Goal: Task Accomplishment & Management: Complete application form

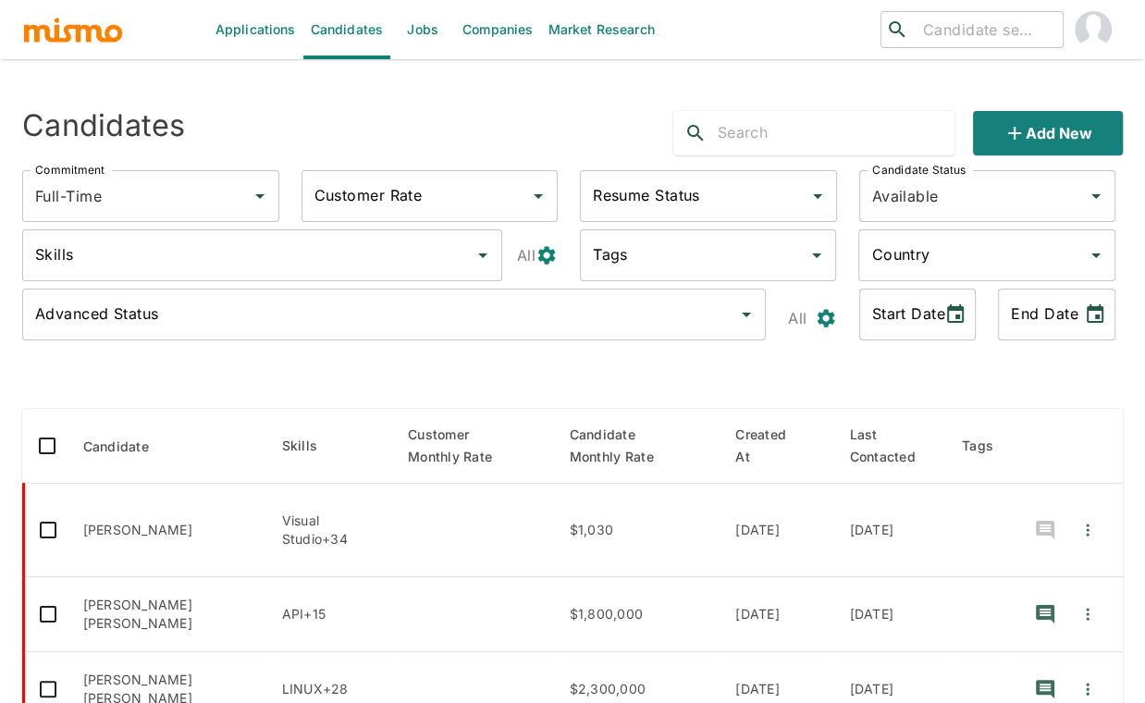
click at [807, 141] on input "text" at bounding box center [836, 133] width 237 height 30
type input "vitor"
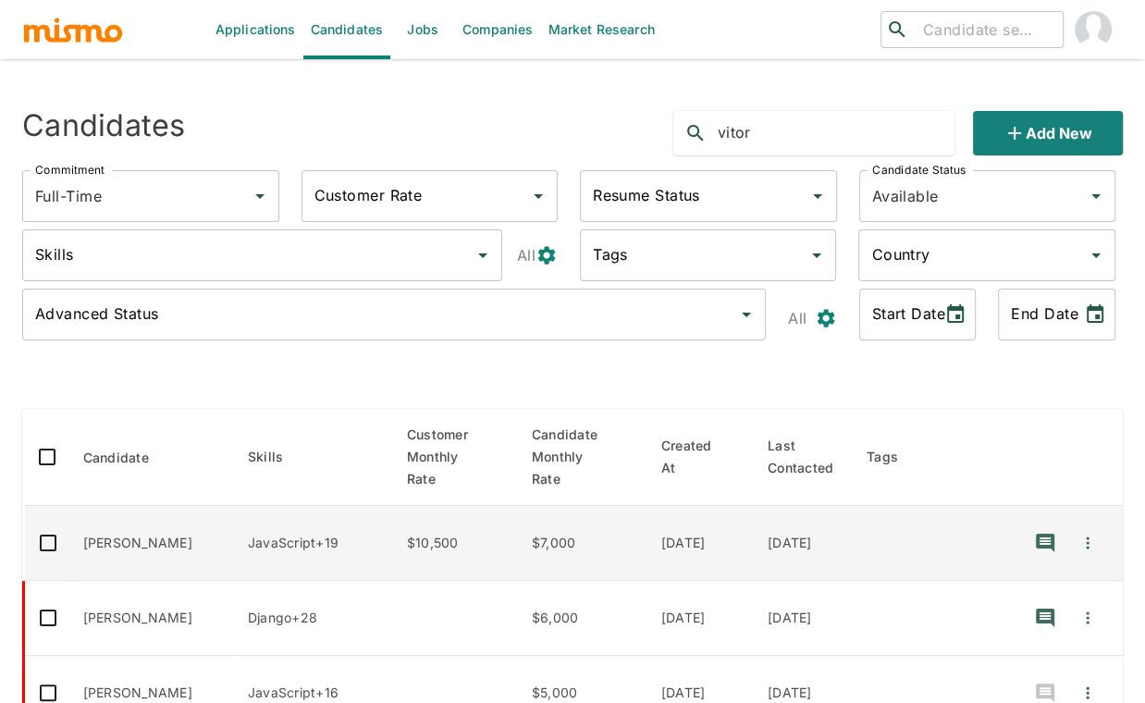
click at [487, 532] on td "$10,500" at bounding box center [454, 543] width 125 height 75
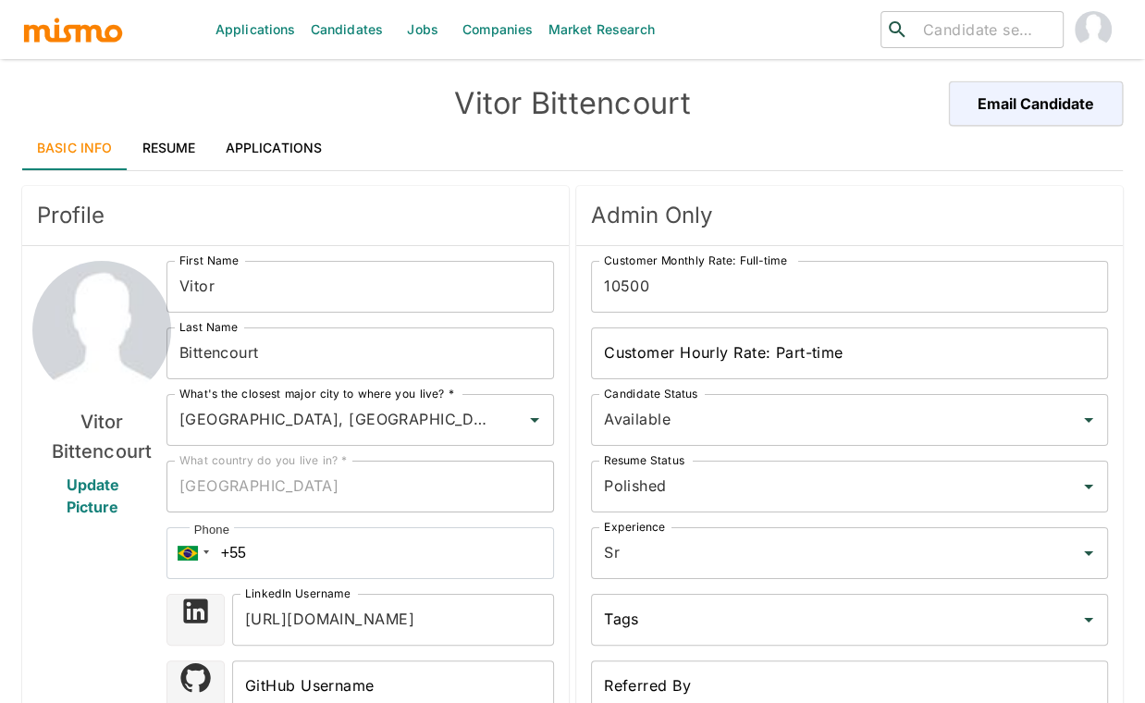
click at [105, 581] on div "Vitor Bittencourt Update Picture" at bounding box center [102, 672] width 130 height 822
click at [170, 155] on link "Resume" at bounding box center [169, 148] width 83 height 44
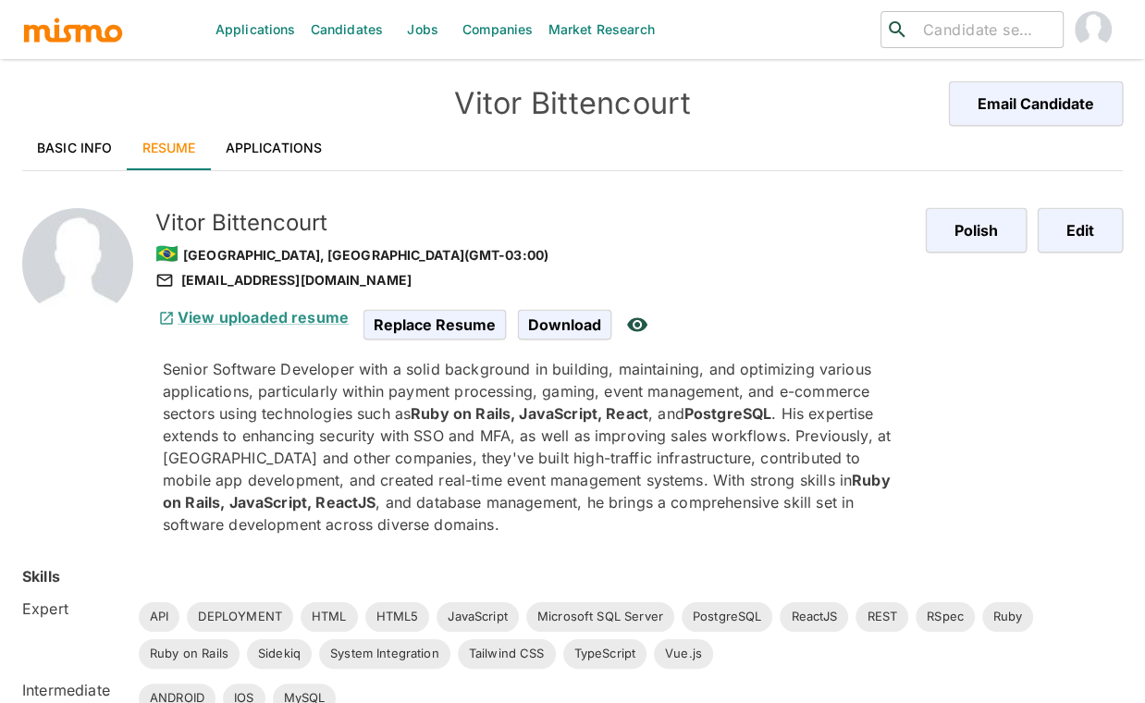
click at [1035, 435] on div "Polish Edit" at bounding box center [1010, 357] width 227 height 357
click at [291, 140] on link "Applications" at bounding box center [274, 148] width 127 height 44
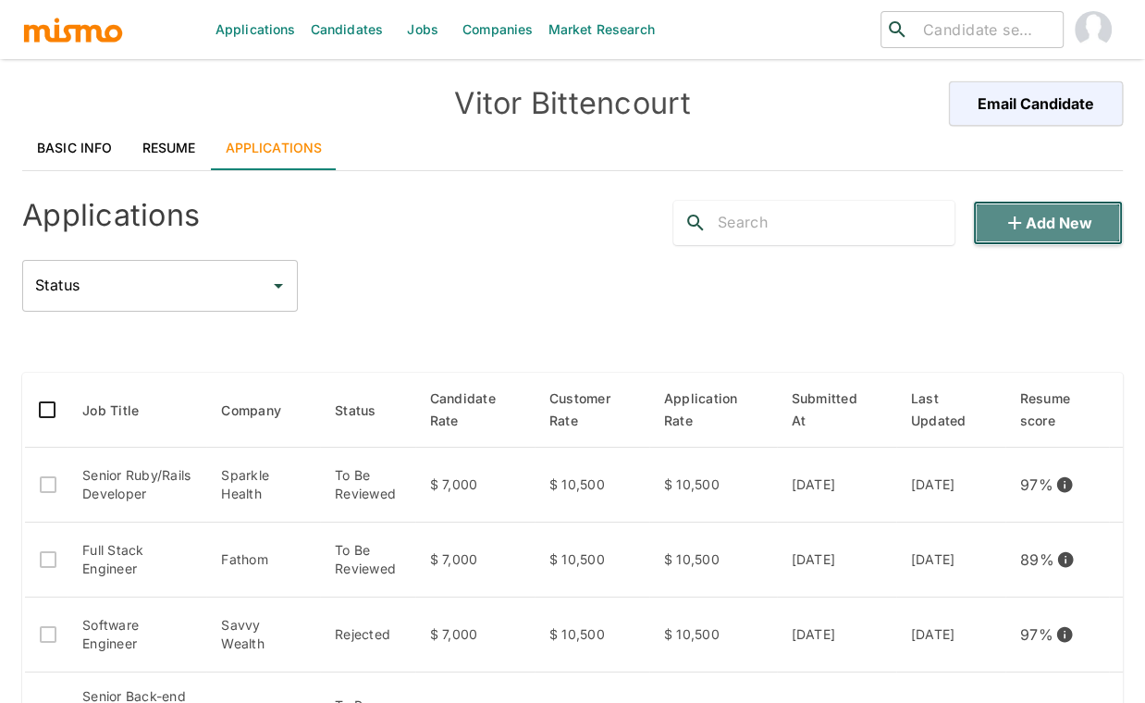
click at [1037, 219] on button "Add new" at bounding box center [1048, 223] width 150 height 44
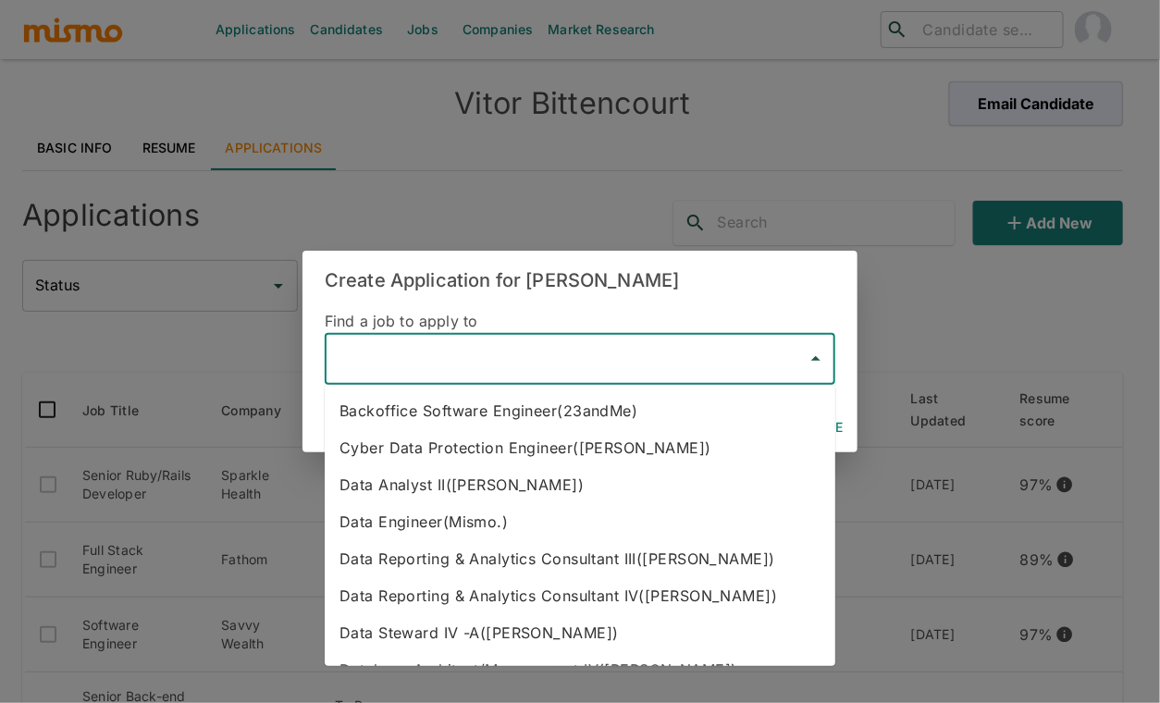
click at [667, 368] on input "text" at bounding box center [566, 358] width 466 height 35
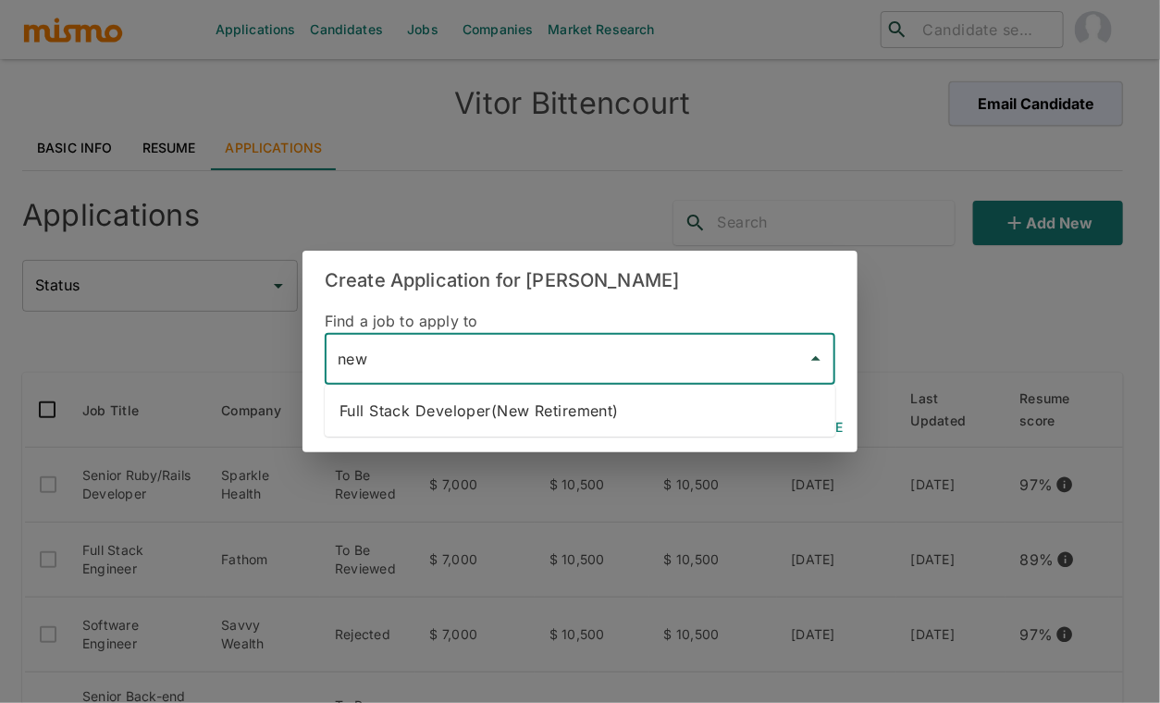
click at [631, 407] on li "Full Stack Developer(New Retirement)" at bounding box center [580, 410] width 511 height 37
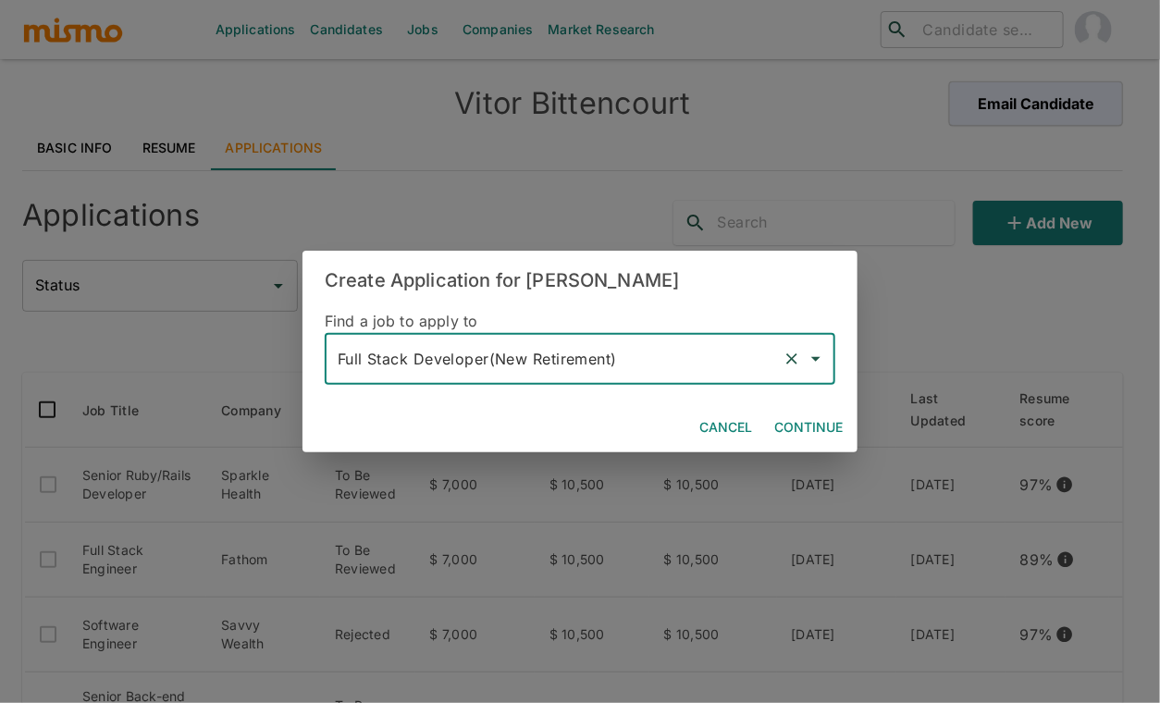
type input "Full Stack Developer(New Retirement)"
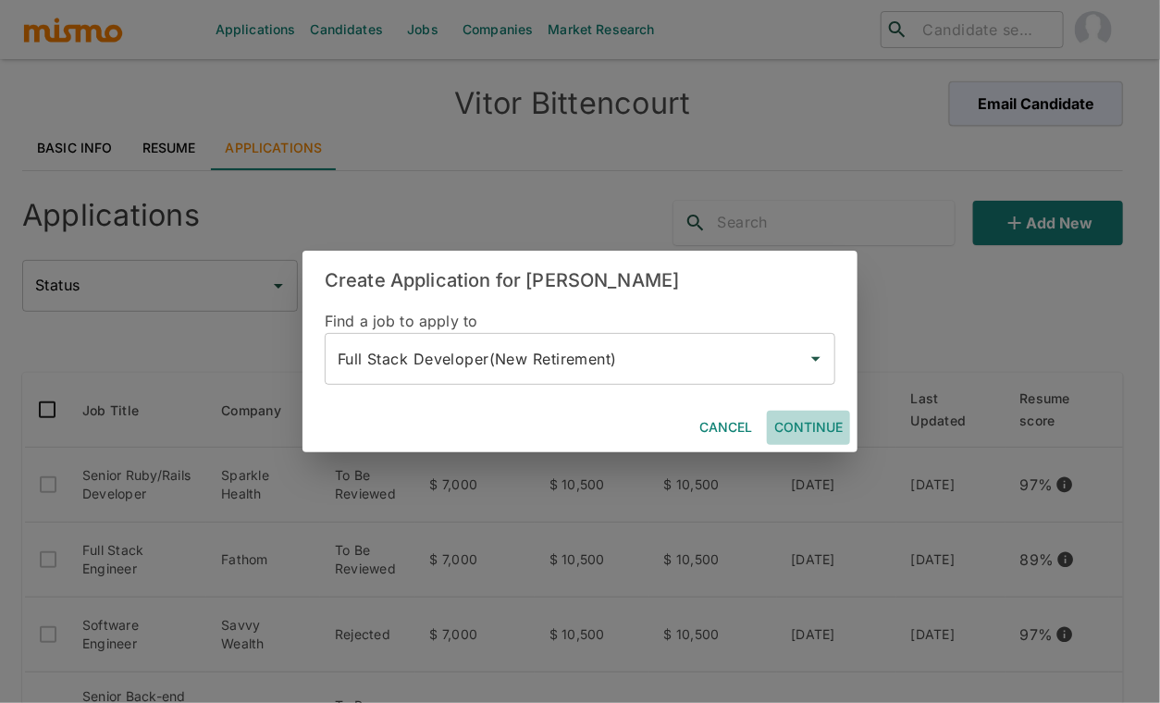
click at [815, 435] on button "Continue" at bounding box center [808, 428] width 83 height 34
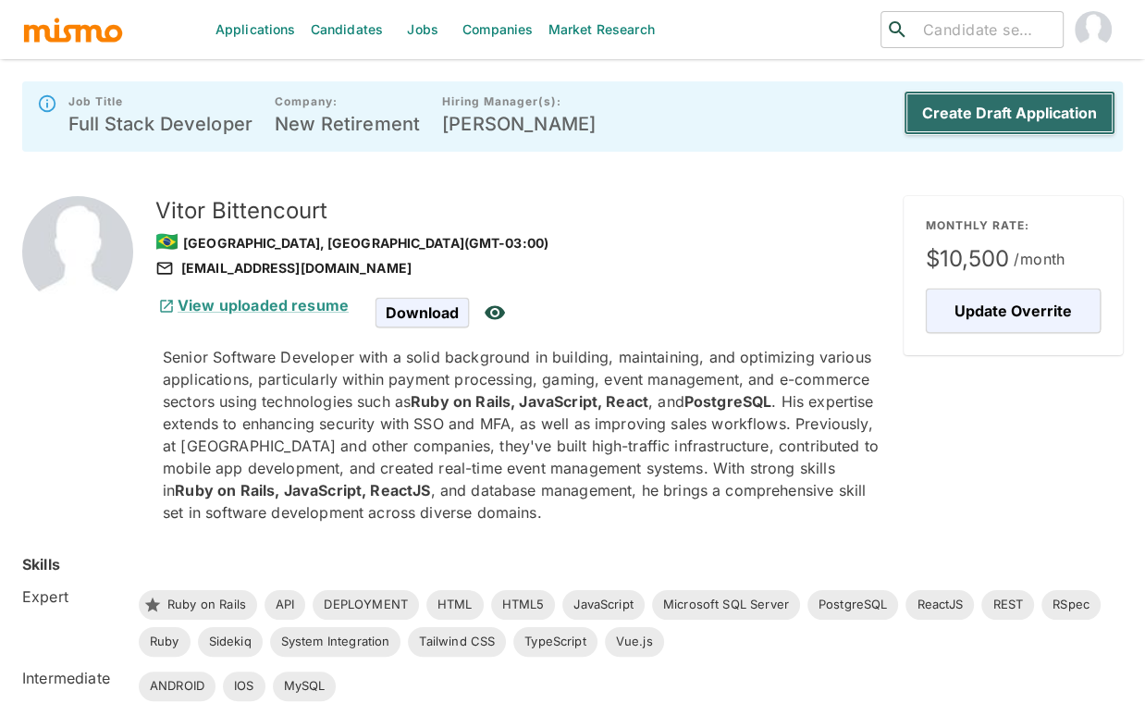
click at [1017, 104] on button "Create Draft Application" at bounding box center [1010, 113] width 212 height 44
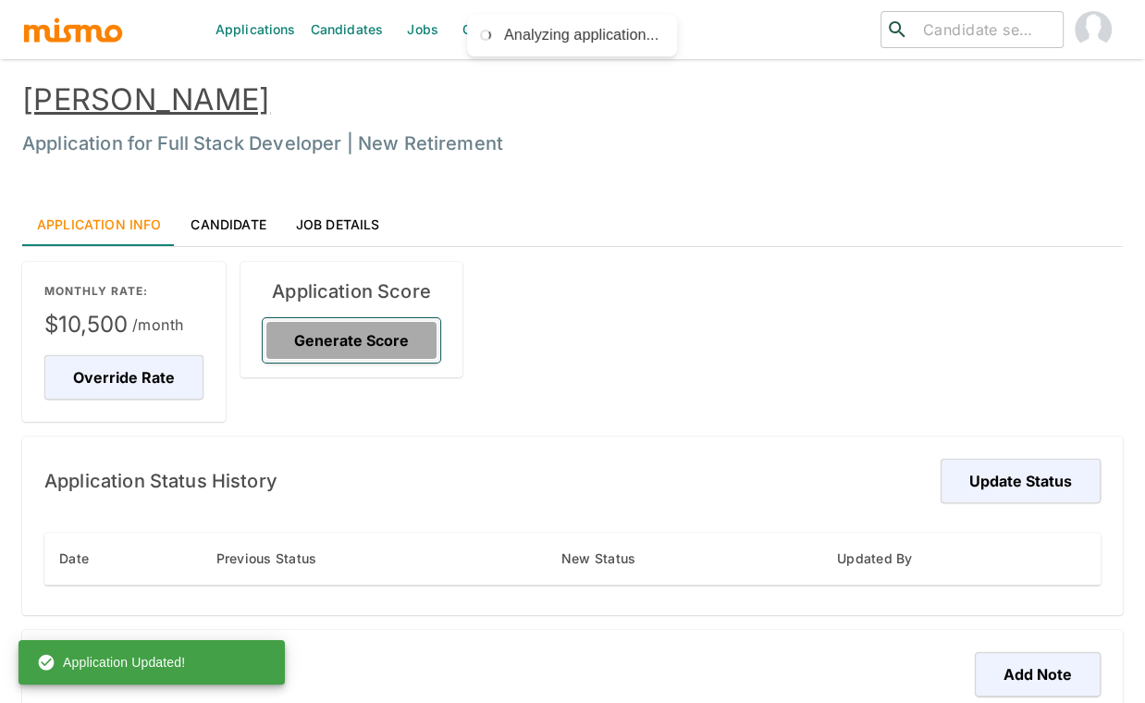
click at [360, 342] on button "Generate Score" at bounding box center [352, 340] width 178 height 44
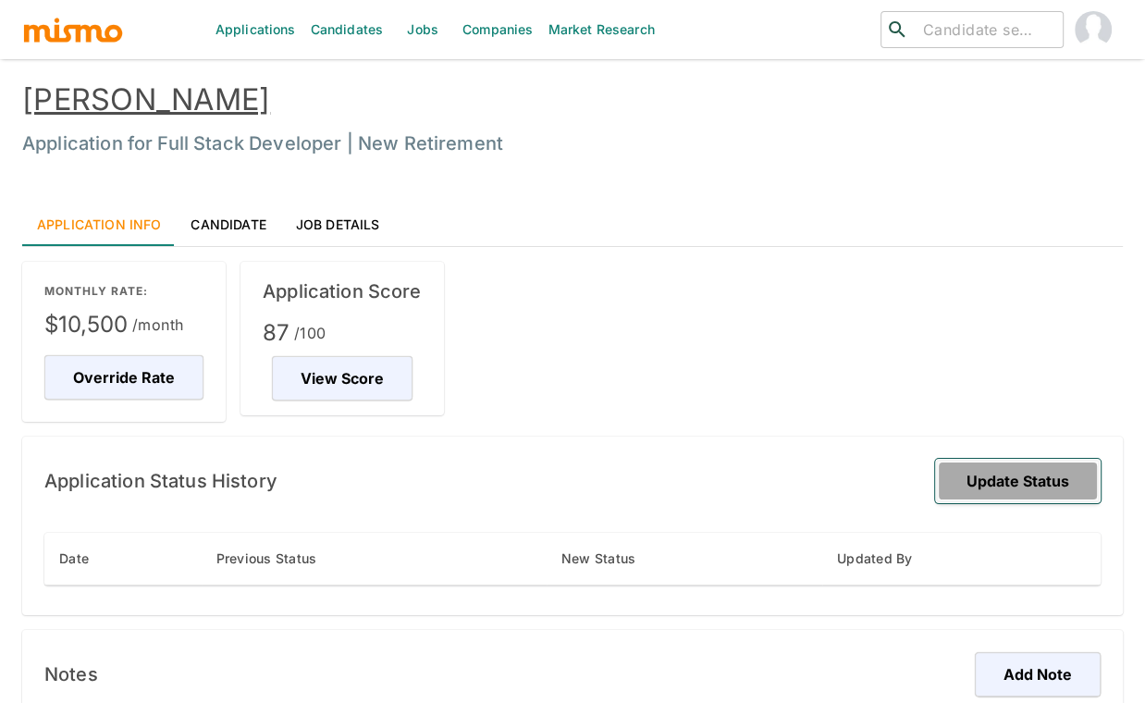
click at [1096, 479] on button "Update Status" at bounding box center [1018, 481] width 166 height 44
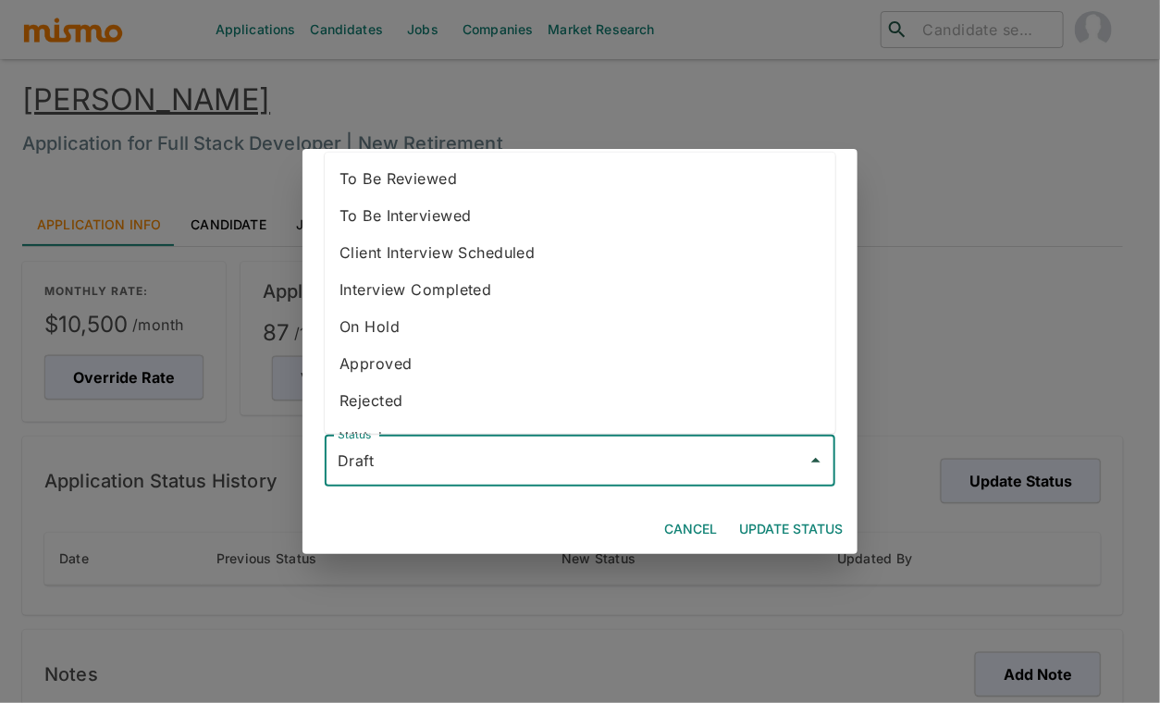
click at [681, 458] on input "Draft" at bounding box center [566, 460] width 466 height 35
click at [508, 180] on li "To Be Reviewed" at bounding box center [580, 178] width 511 height 37
type input "To Be Reviewed"
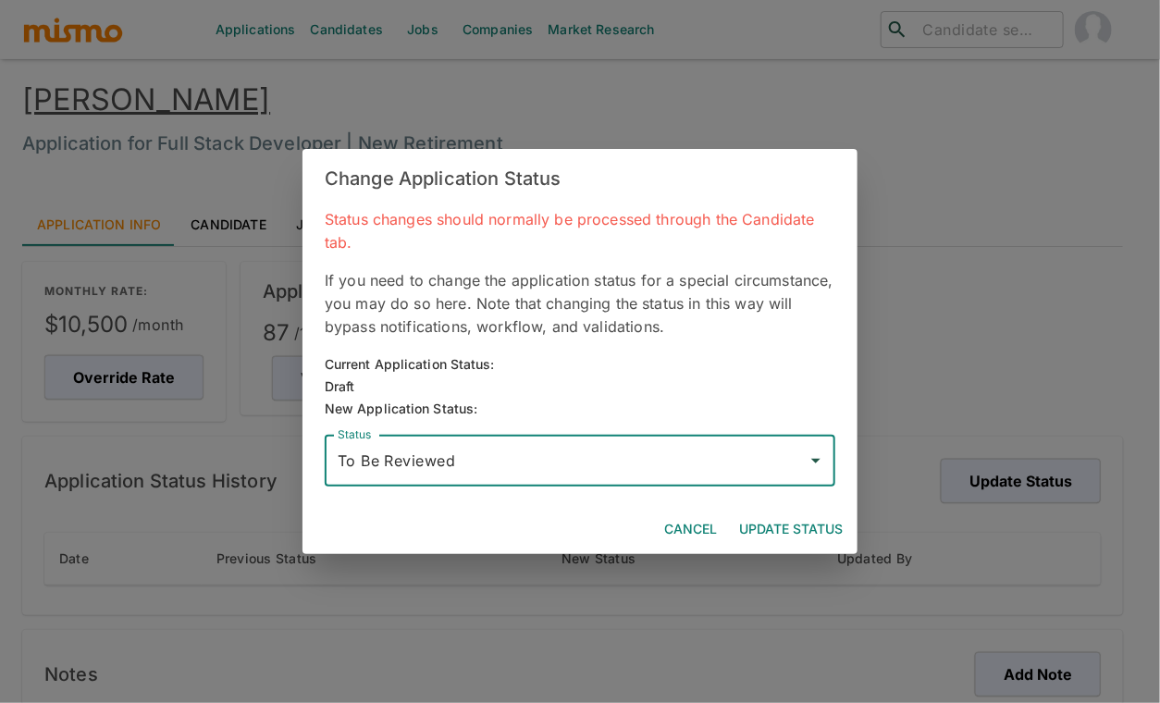
click at [788, 520] on button "Update Status" at bounding box center [791, 530] width 118 height 34
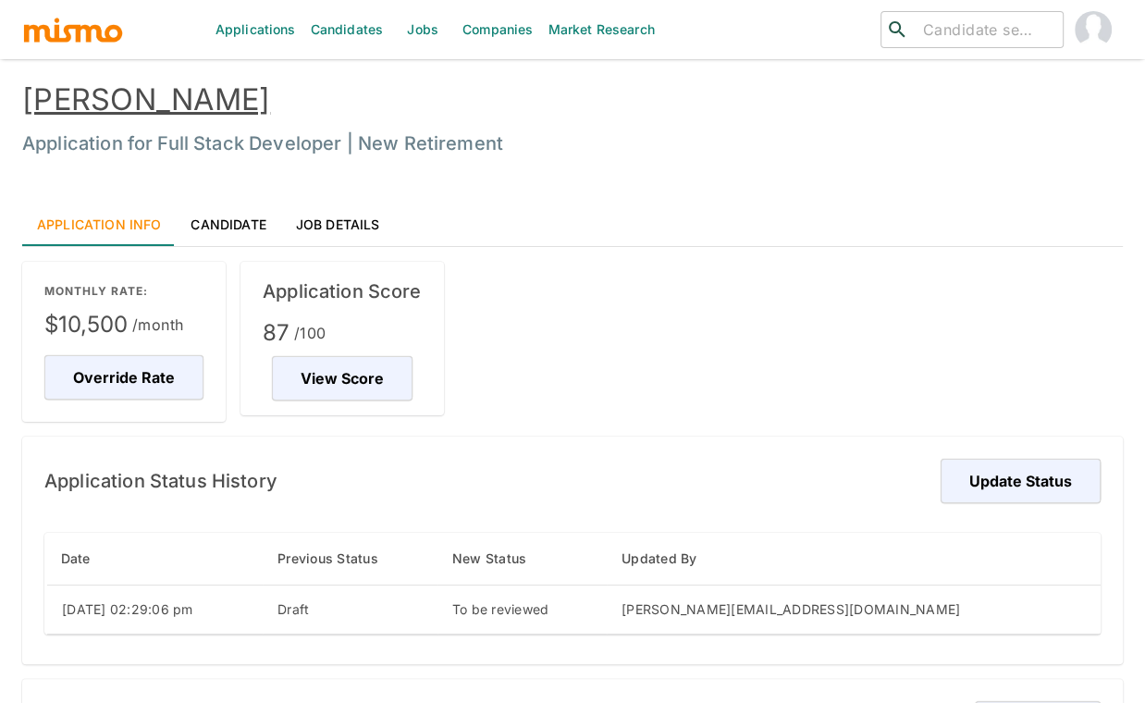
click at [200, 209] on link "Candidate" at bounding box center [228, 224] width 105 height 44
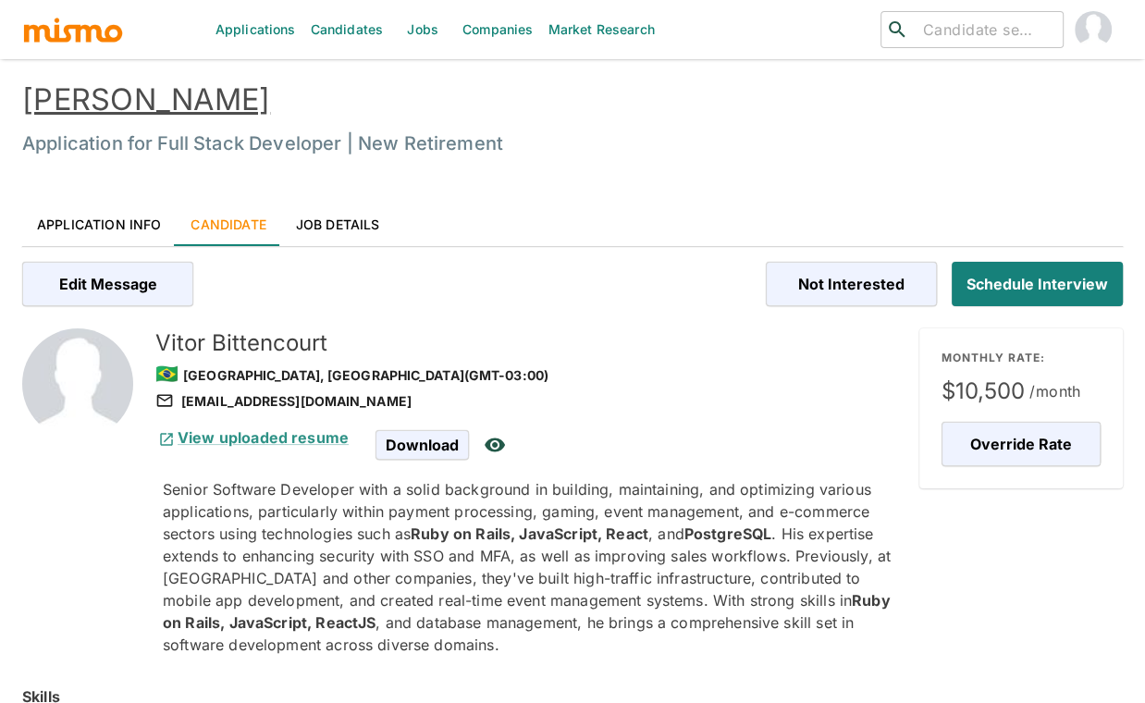
click at [646, 394] on div "[EMAIL_ADDRESS][DOMAIN_NAME]" at bounding box center [529, 401] width 749 height 22
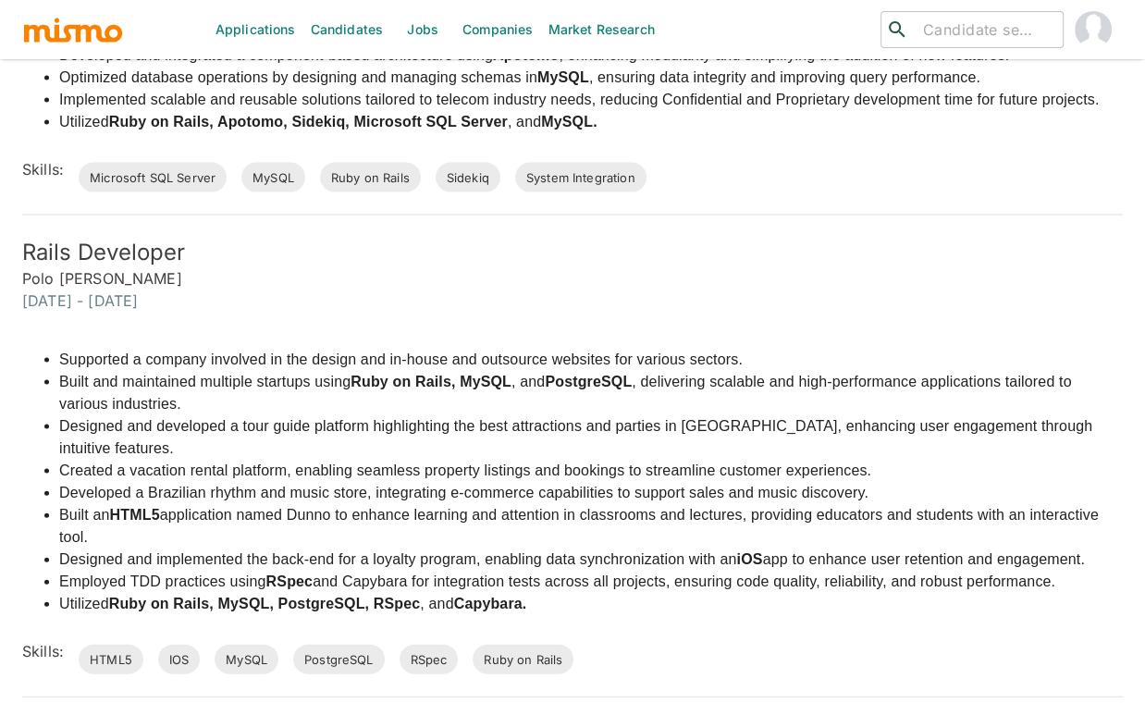
scroll to position [2719, 0]
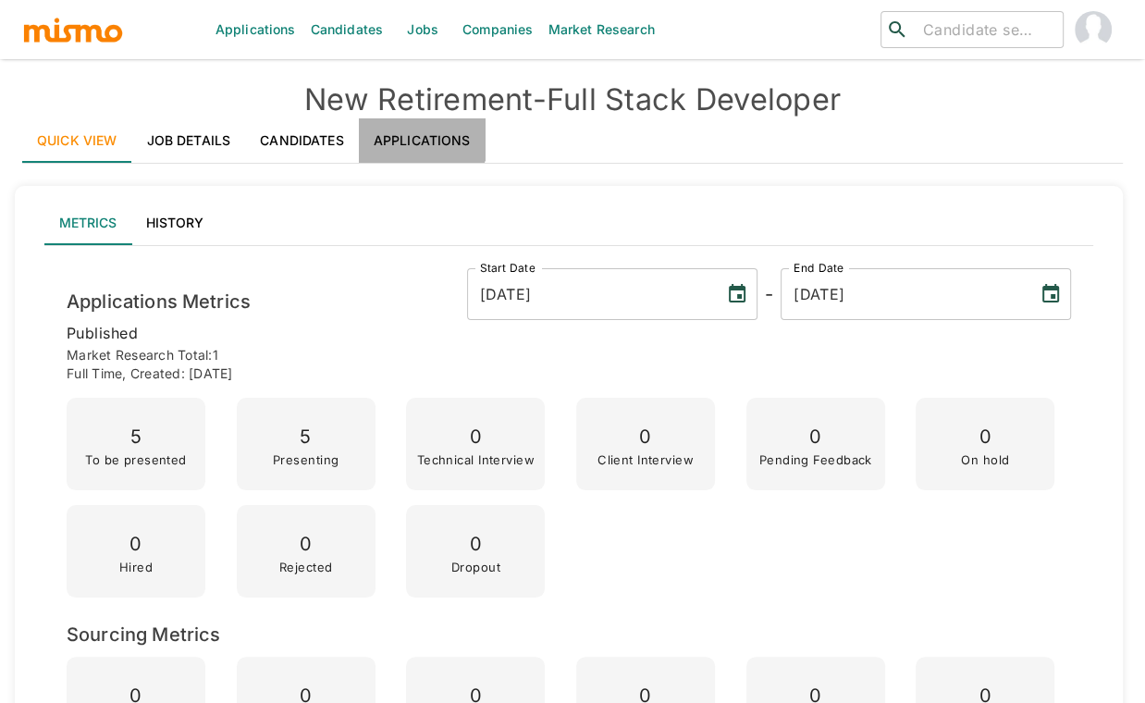
click at [414, 133] on link "Applications" at bounding box center [422, 140] width 127 height 44
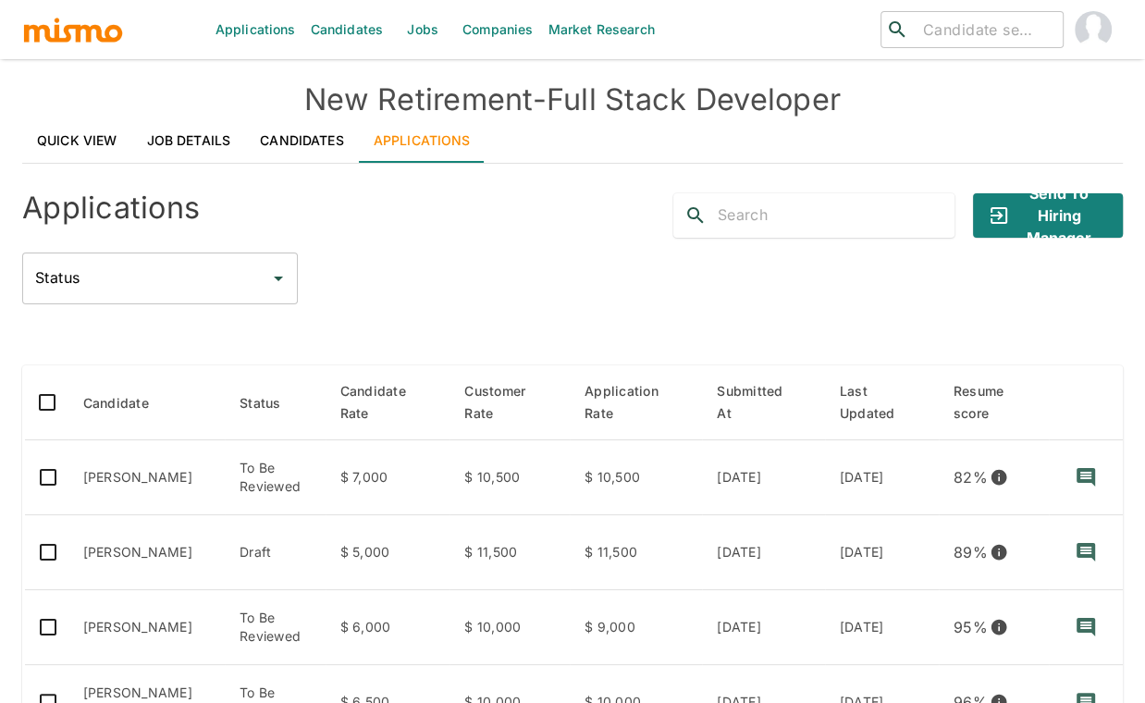
click at [427, 205] on div "Applications" at bounding box center [239, 208] width 465 height 59
click at [1047, 223] on button "Send to Hiring Manager" at bounding box center [1048, 215] width 150 height 44
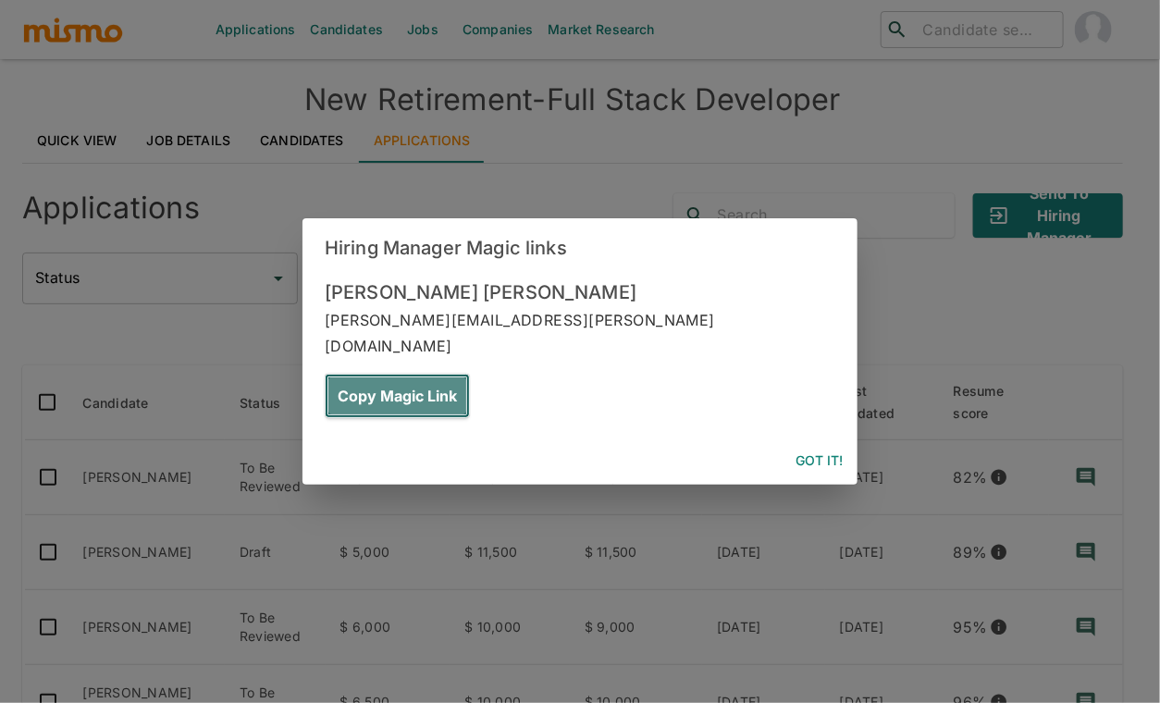
click at [470, 374] on button "Copy Magic Link" at bounding box center [397, 396] width 145 height 44
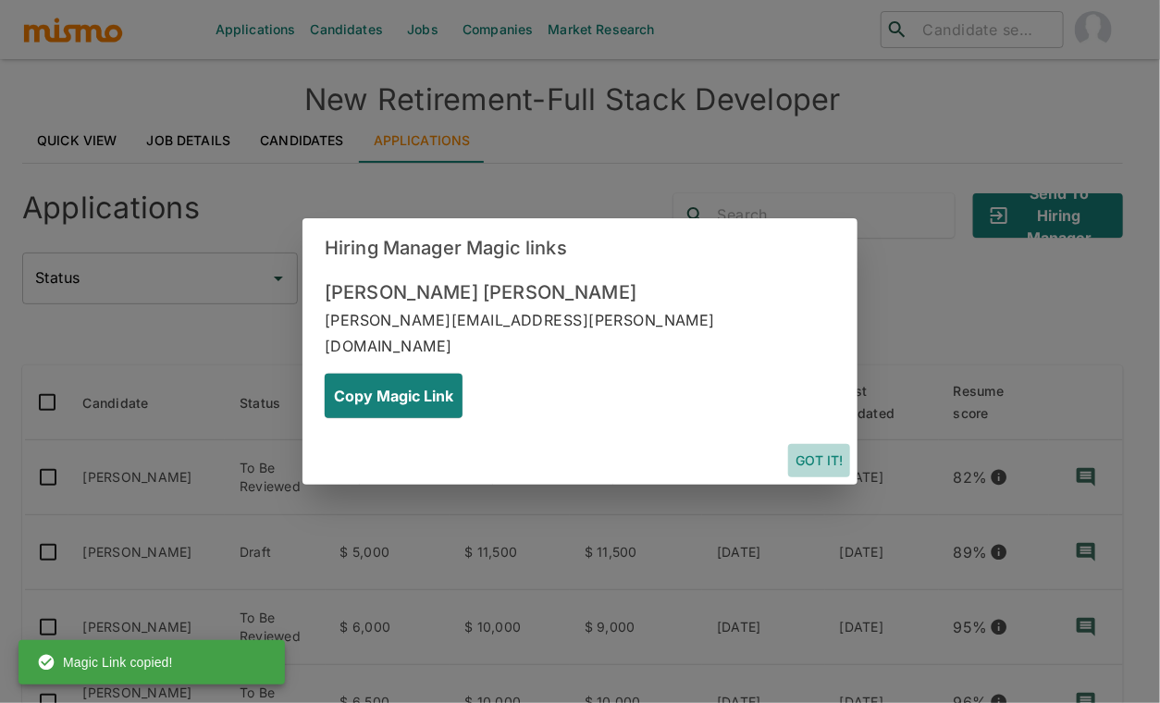
click at [813, 444] on button "Got it!" at bounding box center [819, 461] width 62 height 34
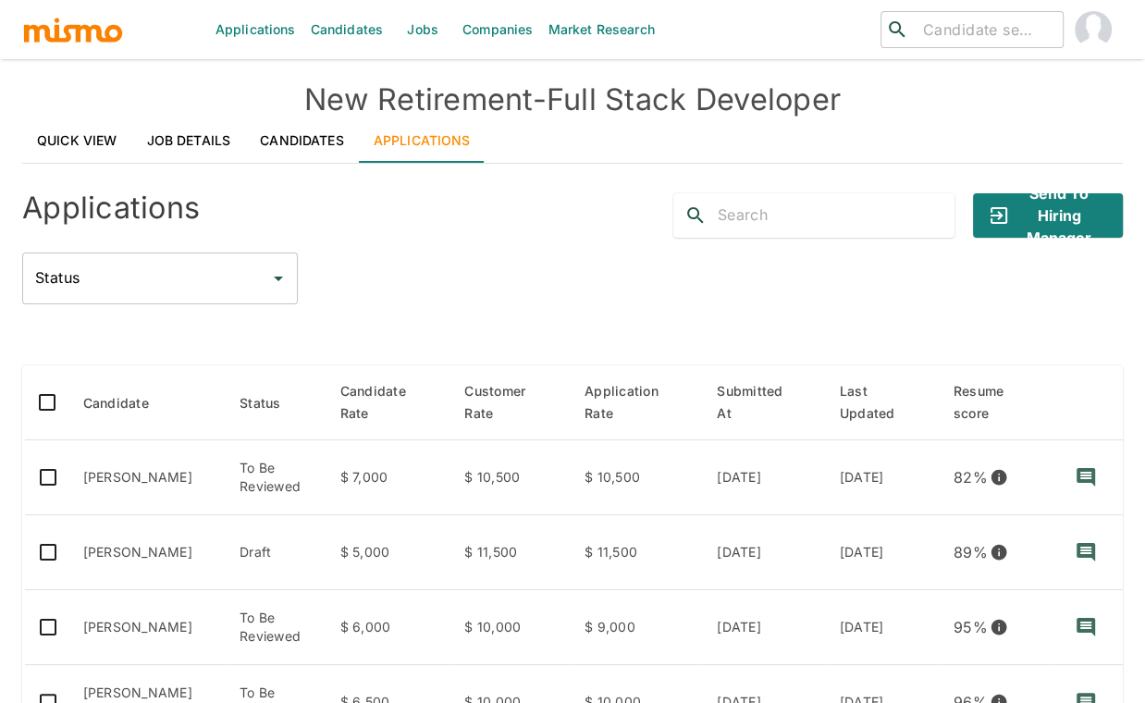
click at [472, 271] on div "Status Status" at bounding box center [572, 279] width 1101 height 52
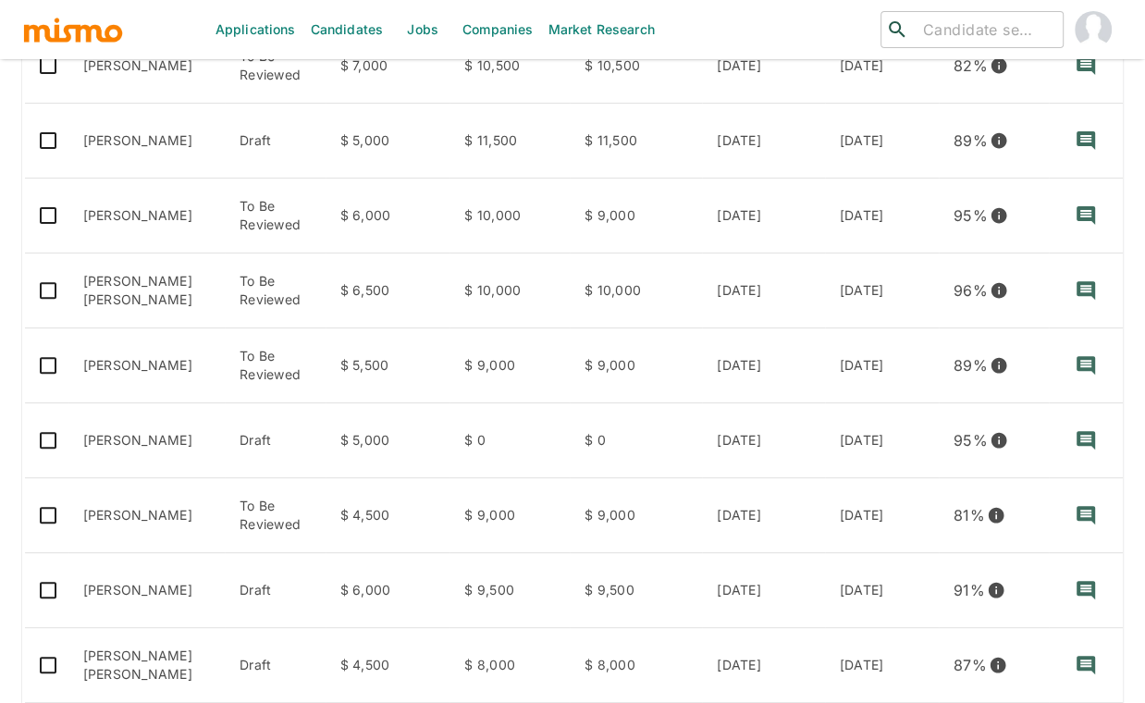
scroll to position [452, 0]
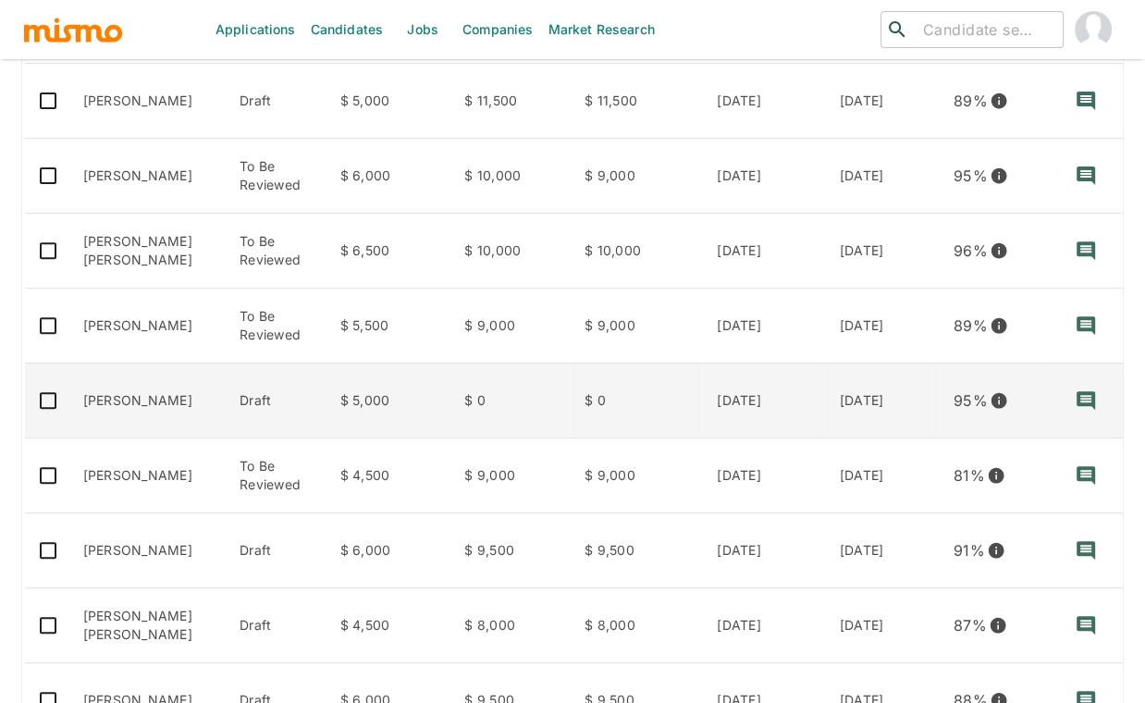
click at [149, 405] on td "Alan Facchini" at bounding box center [146, 401] width 157 height 75
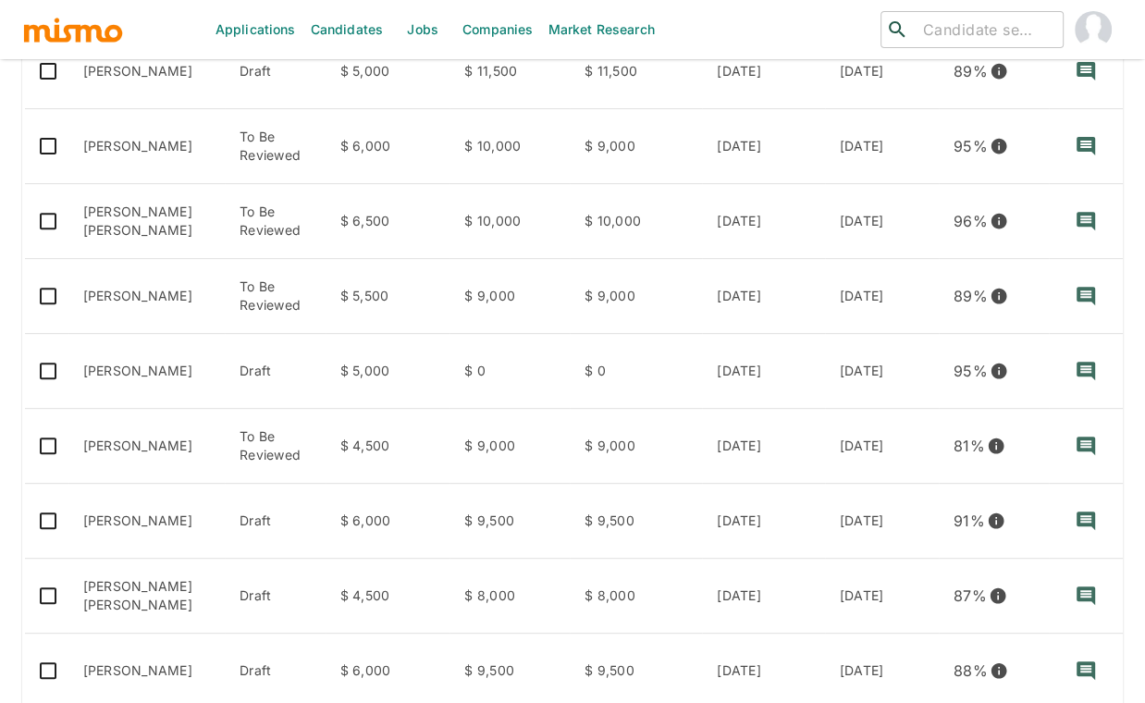
scroll to position [559, 0]
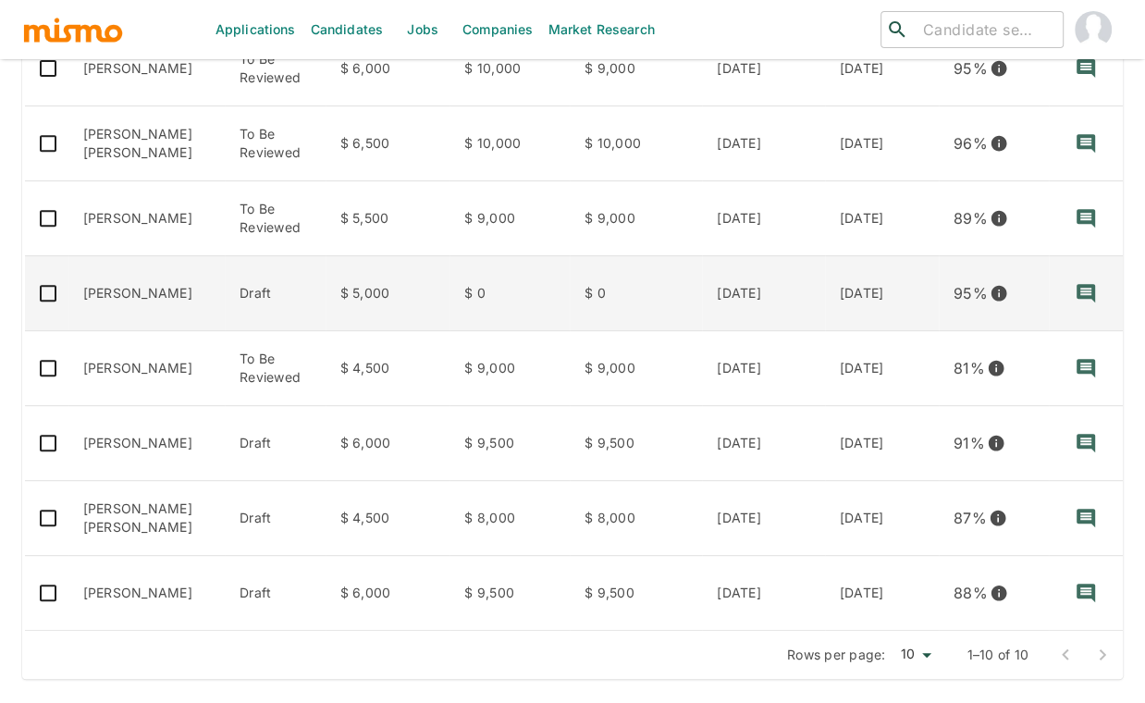
click at [157, 301] on td "Alan Facchini" at bounding box center [146, 293] width 157 height 75
